Goal: Task Accomplishment & Management: Complete application form

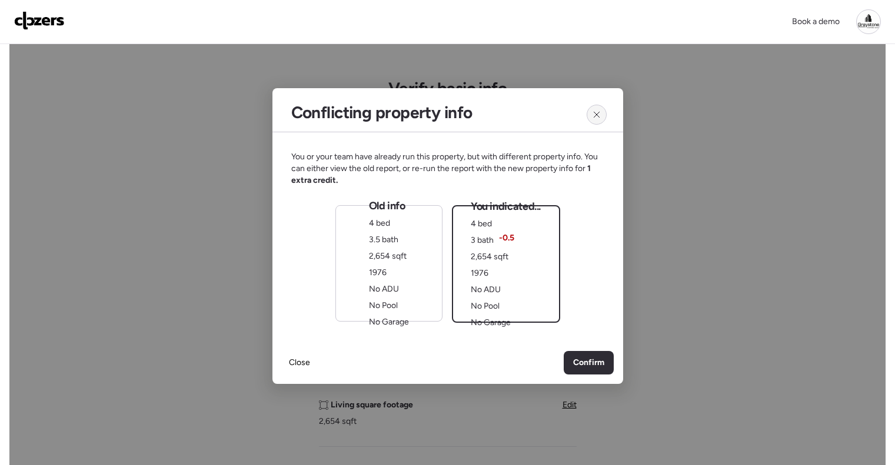
scroll to position [471, 0]
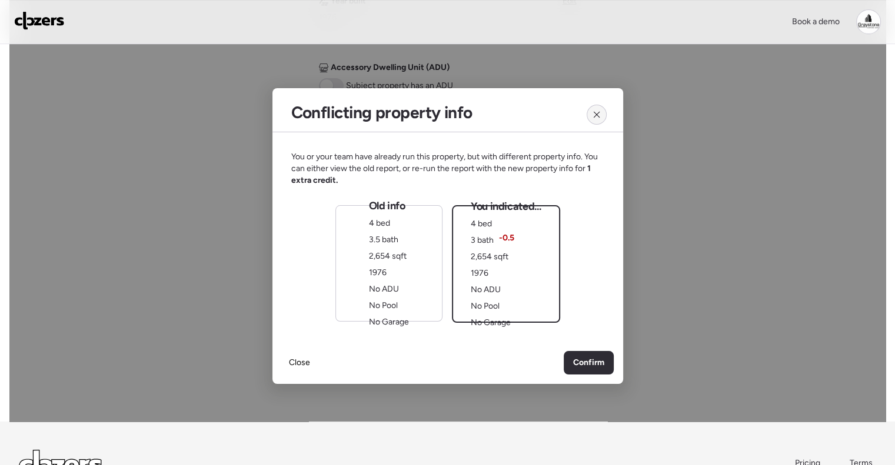
click at [596, 110] on icon at bounding box center [596, 114] width 9 height 9
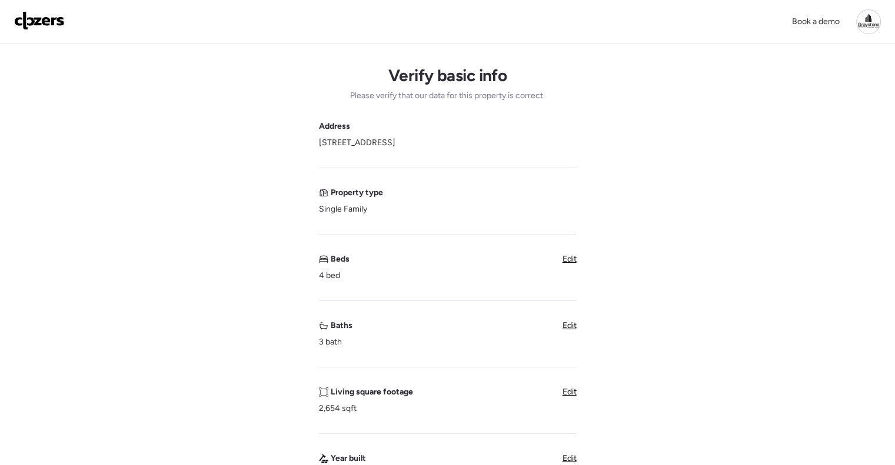
scroll to position [0, 0]
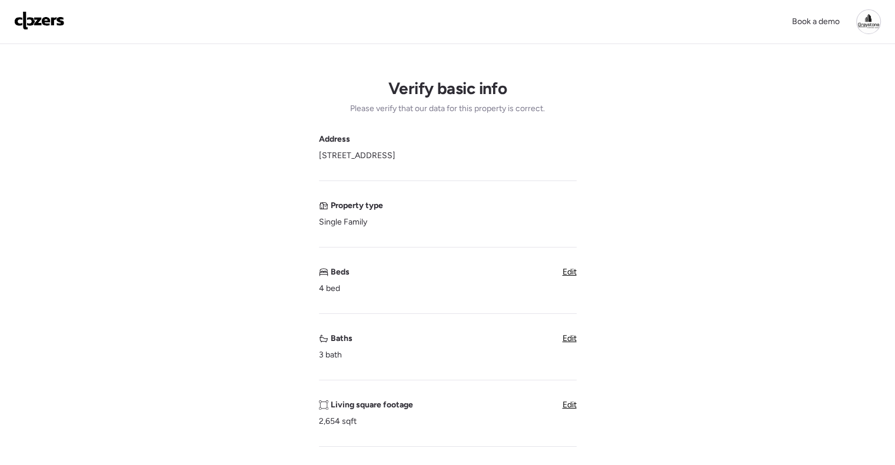
click at [39, 23] on img at bounding box center [39, 20] width 51 height 19
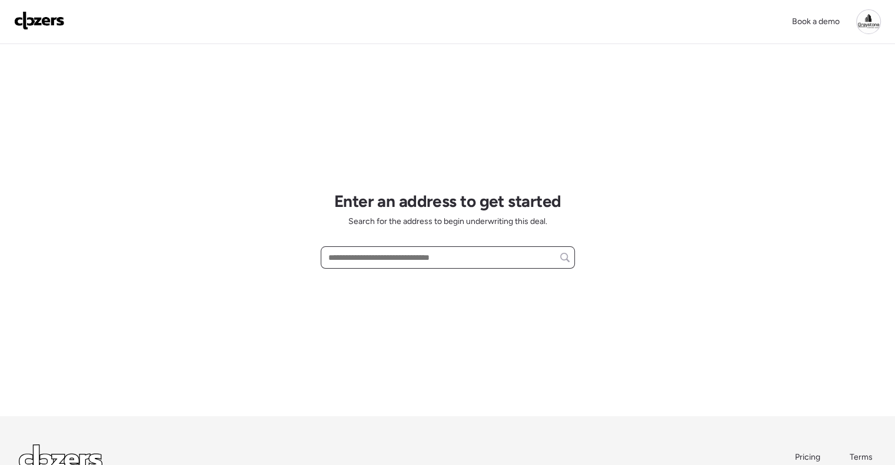
click at [354, 255] on input "text" at bounding box center [448, 258] width 244 height 16
click at [404, 280] on span "[STREET_ADDRESS][US_STATE]" at bounding box center [385, 280] width 121 height 12
type input "**********"
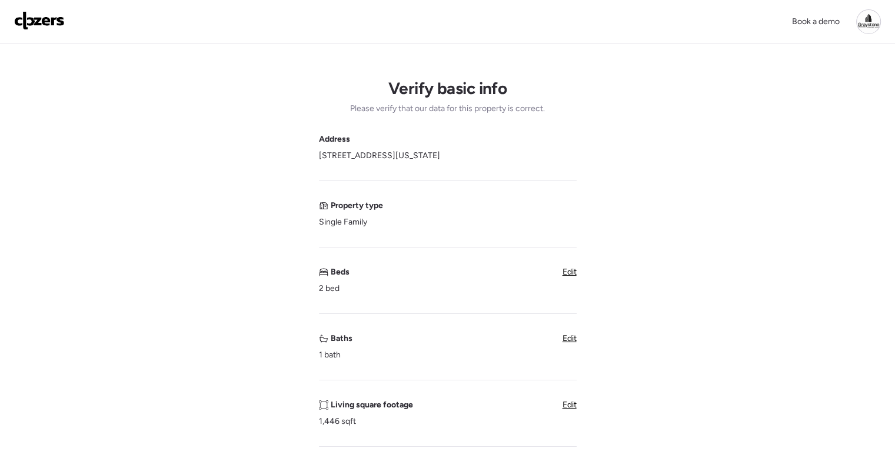
click at [567, 270] on span "Edit" at bounding box center [570, 272] width 14 height 10
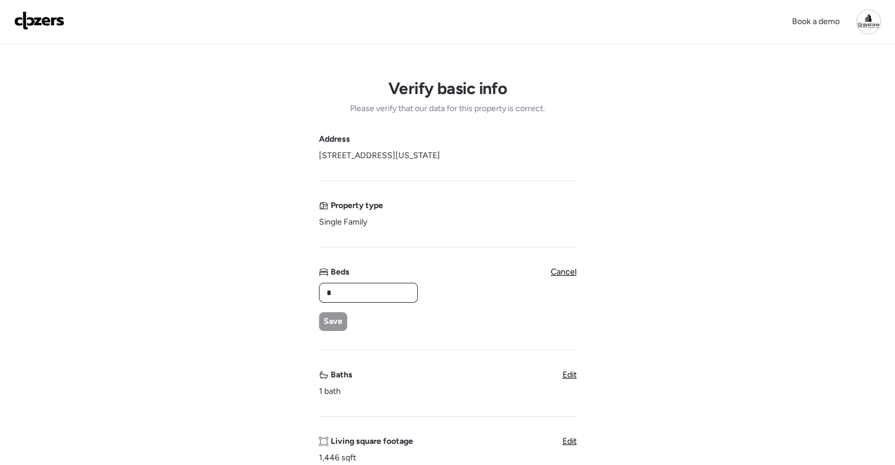
drag, startPoint x: 362, startPoint y: 288, endPoint x: 287, endPoint y: 287, distance: 74.8
type input "*"
click at [332, 322] on span "Save" at bounding box center [333, 322] width 19 height 12
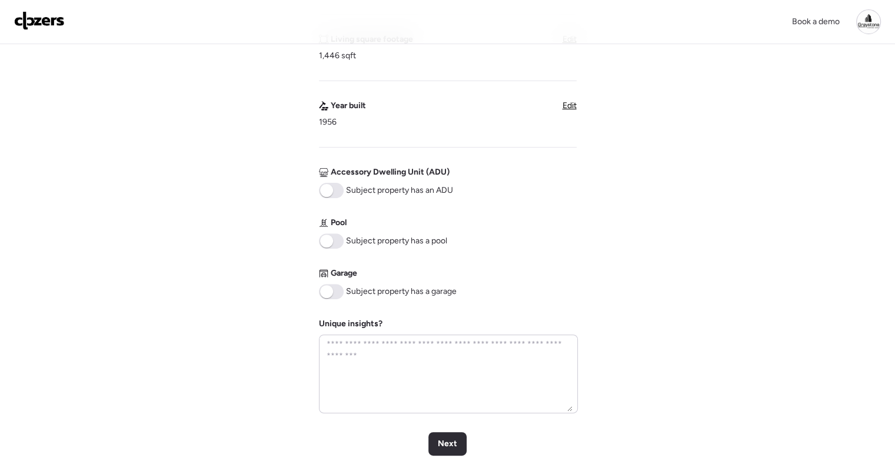
scroll to position [530, 0]
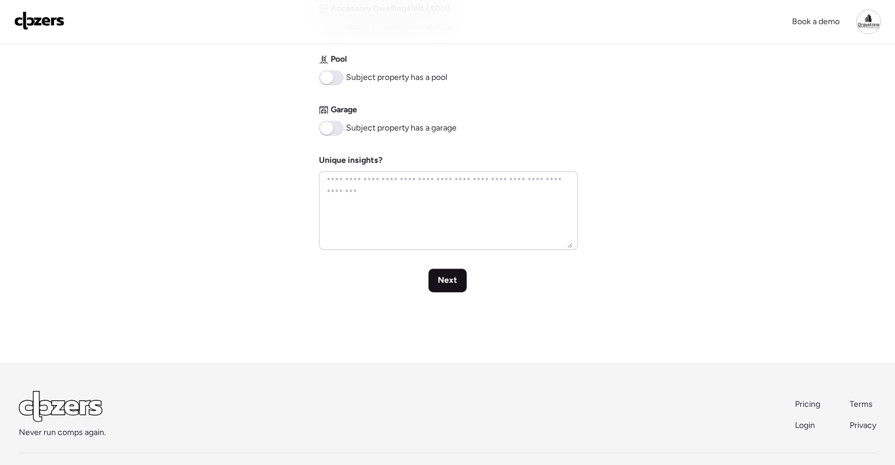
click at [440, 279] on span "Next" at bounding box center [447, 281] width 19 height 12
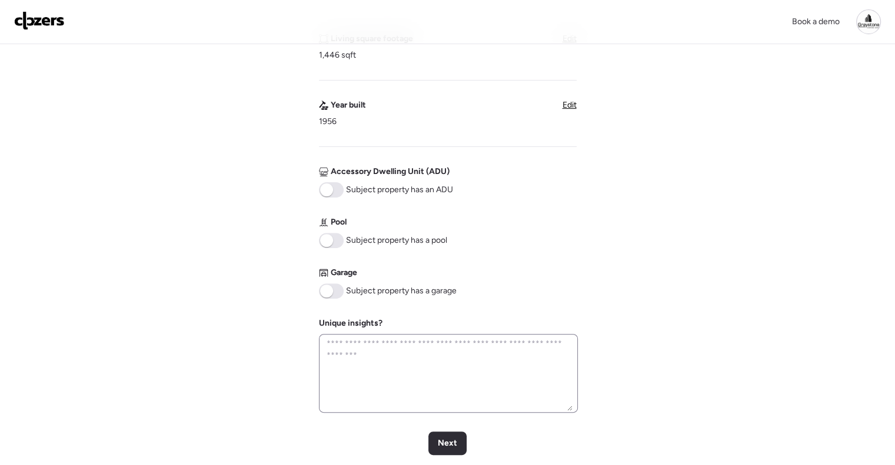
scroll to position [412, 0]
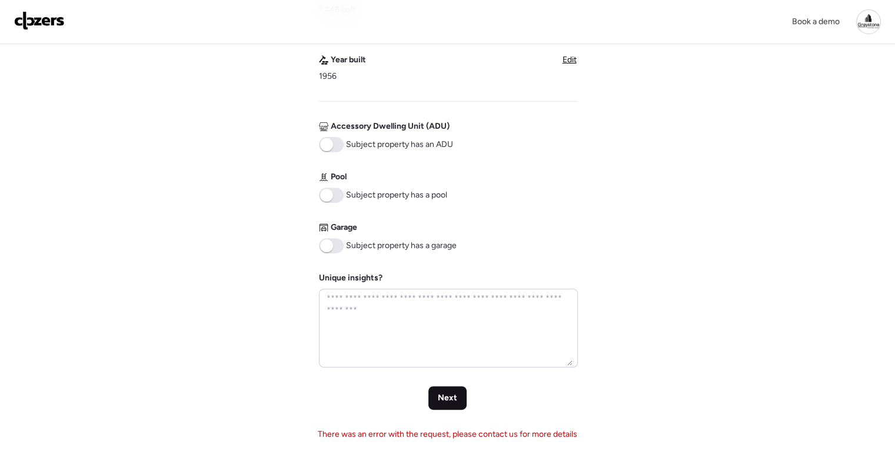
click at [447, 395] on span "Next" at bounding box center [447, 399] width 19 height 12
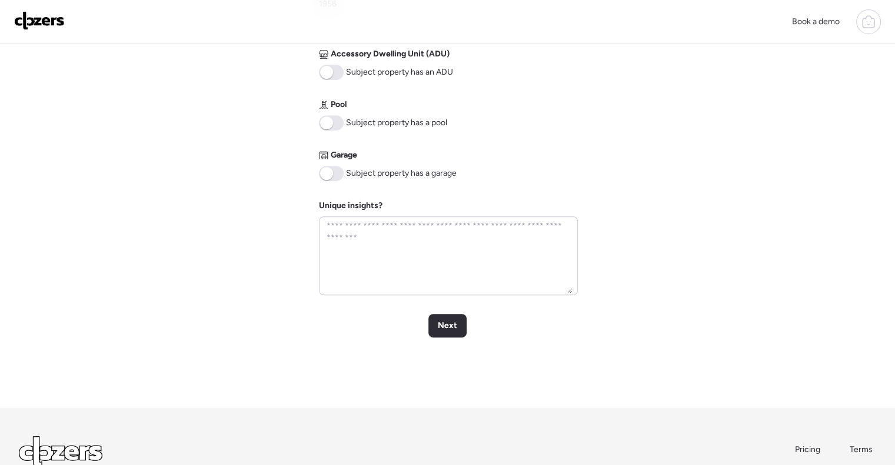
scroll to position [530, 0]
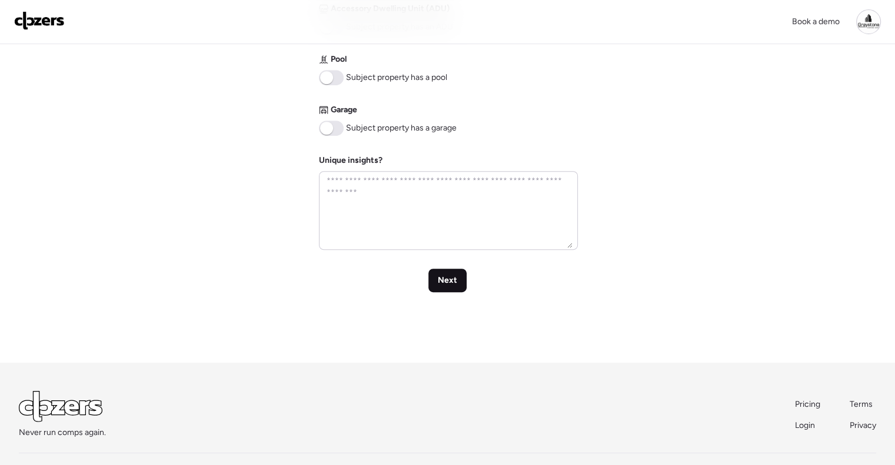
click at [447, 275] on span "Next" at bounding box center [447, 281] width 19 height 12
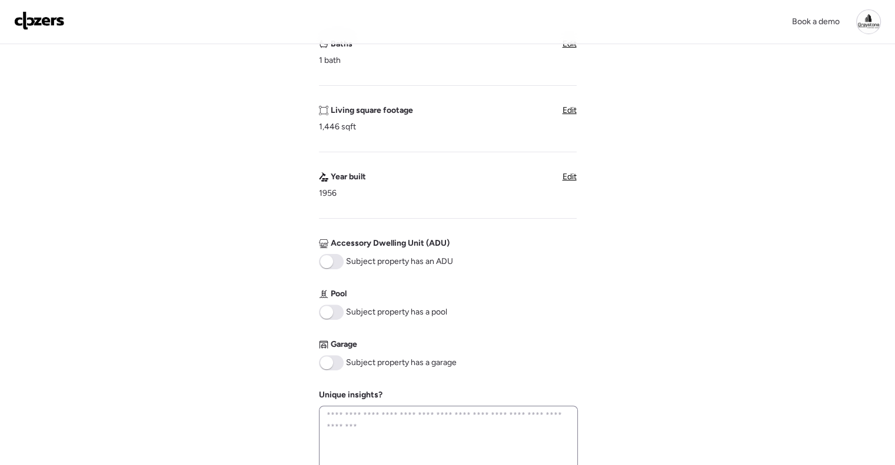
scroll to position [353, 0]
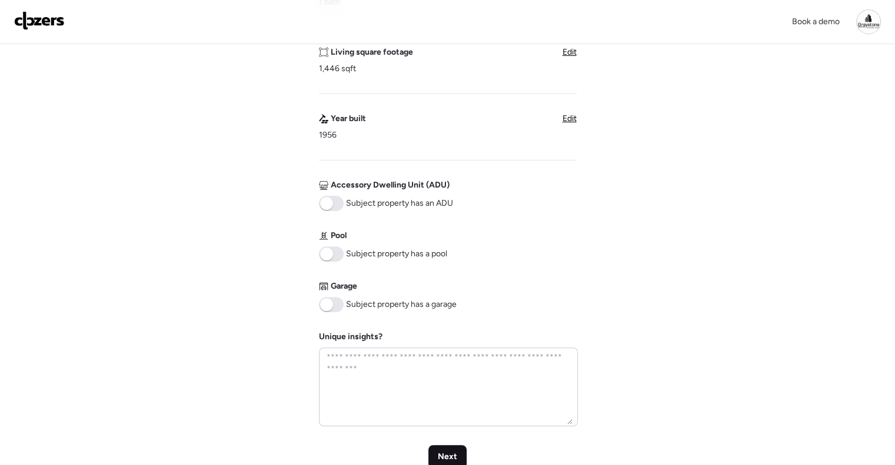
click at [457, 450] on div "Next" at bounding box center [447, 457] width 38 height 24
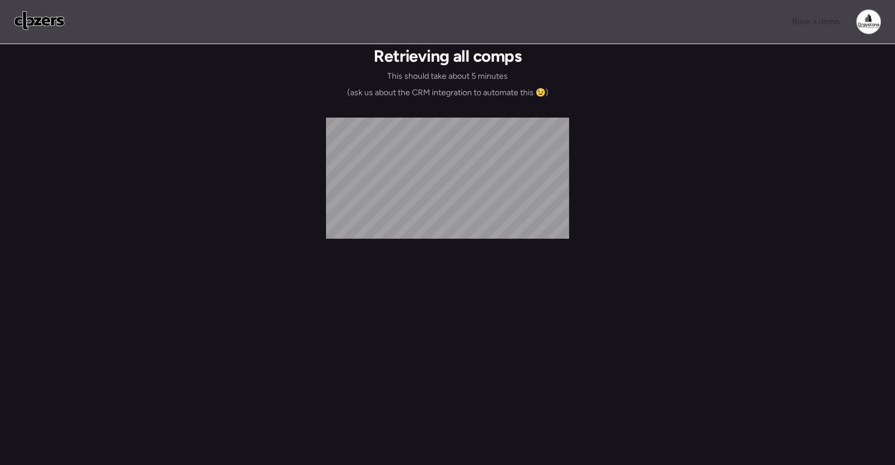
scroll to position [0, 0]
